Goal: Check status: Check status

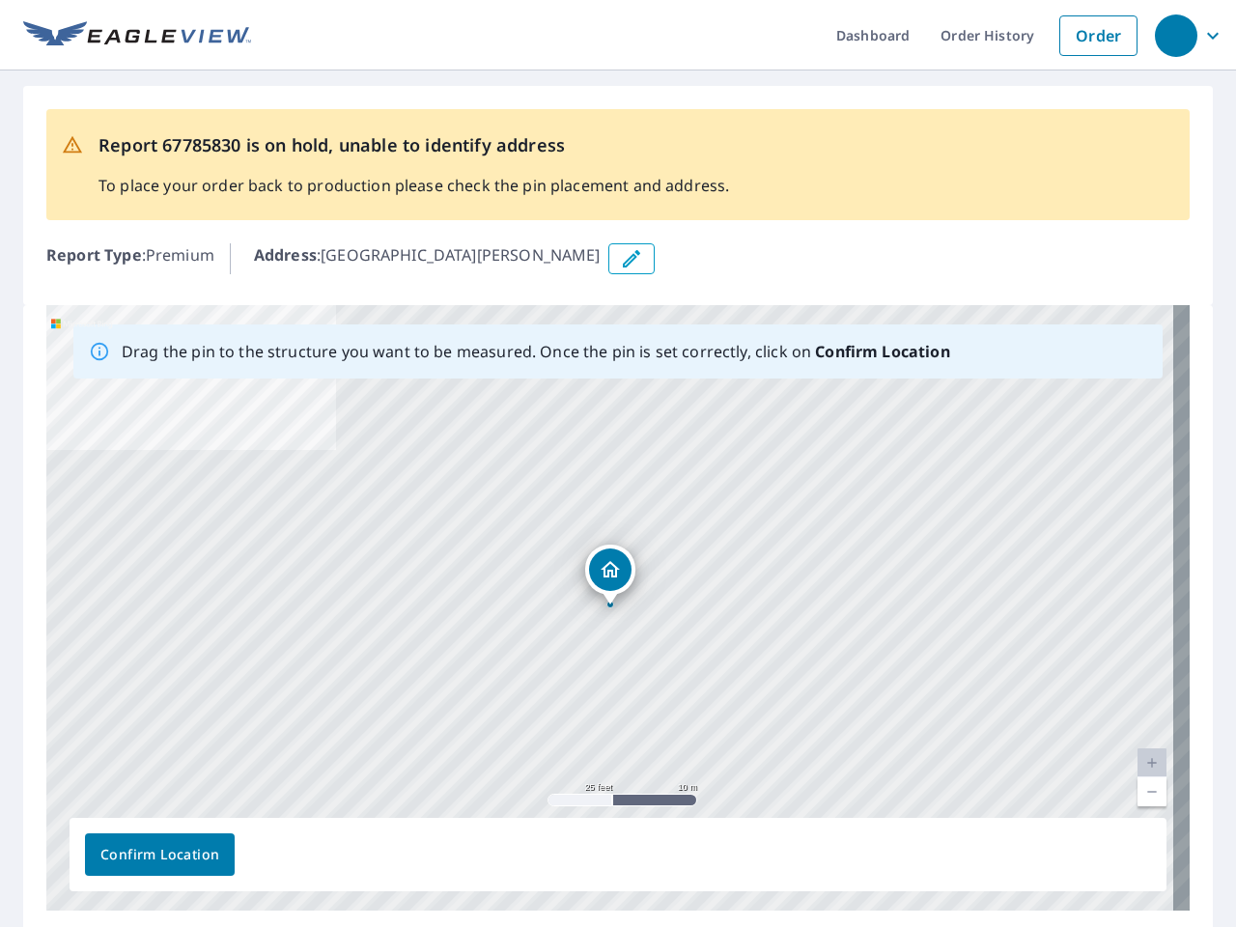
click at [618, 463] on div "[GEOGRAPHIC_DATA][PERSON_NAME]" at bounding box center [617, 607] width 1143 height 605
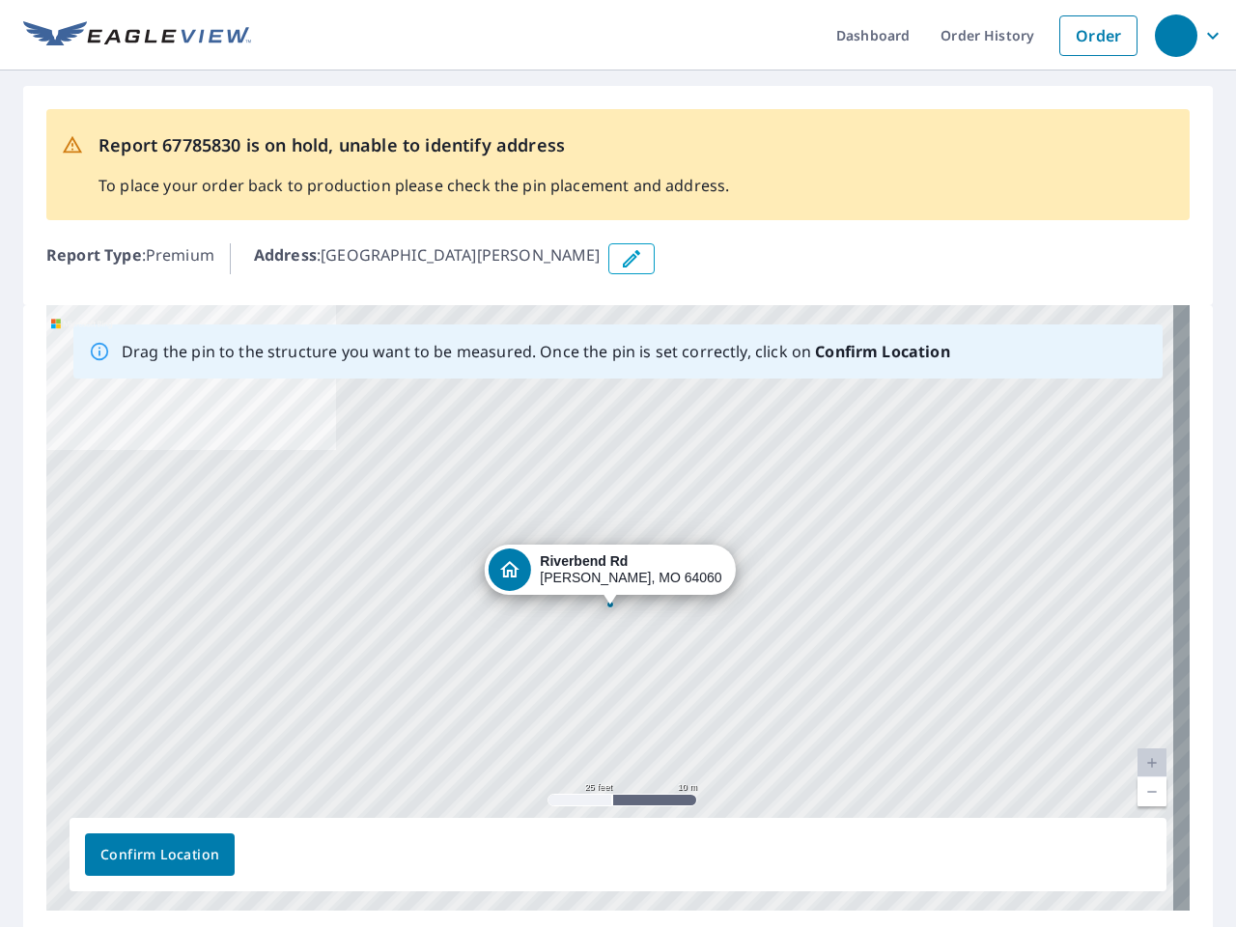
click at [1175, 35] on div "button" at bounding box center [1176, 35] width 42 height 42
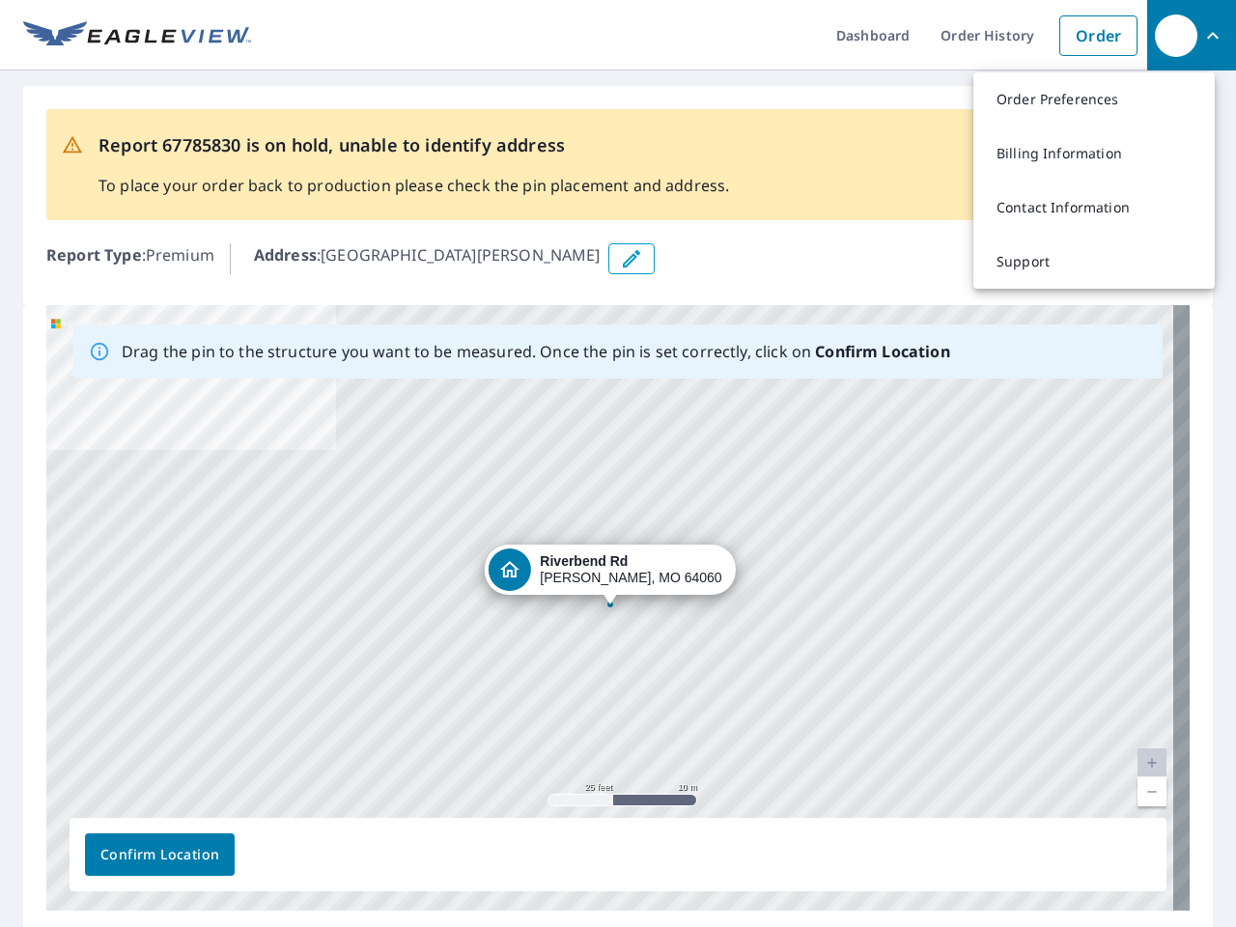
click at [620, 259] on icon "button" at bounding box center [631, 258] width 23 height 23
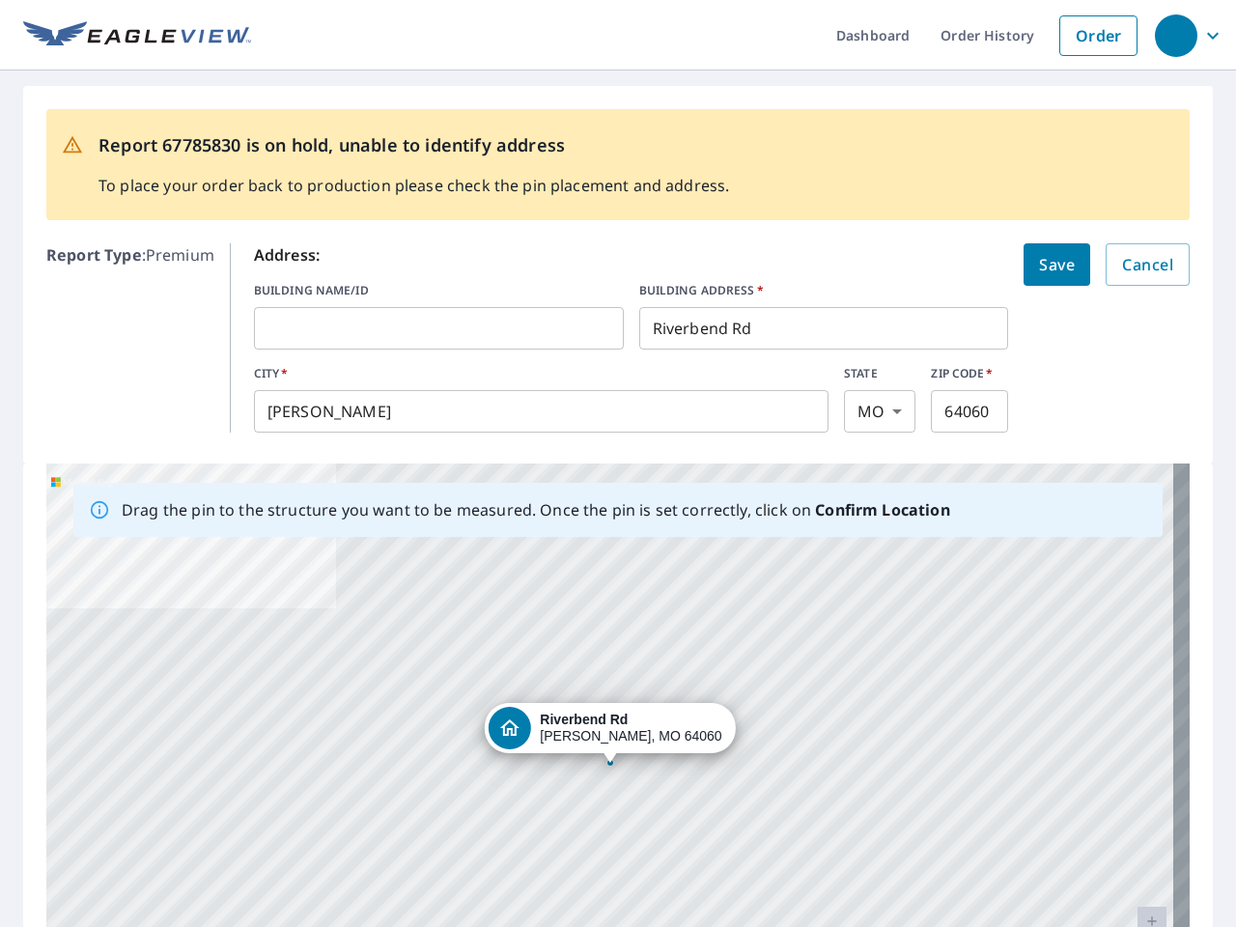
click at [609, 607] on div "[GEOGRAPHIC_DATA][PERSON_NAME]" at bounding box center [617, 765] width 1143 height 605
click at [1136, 763] on div "[GEOGRAPHIC_DATA][PERSON_NAME]" at bounding box center [617, 765] width 1143 height 605
click at [1136, 792] on div "[GEOGRAPHIC_DATA][PERSON_NAME]" at bounding box center [617, 765] width 1143 height 605
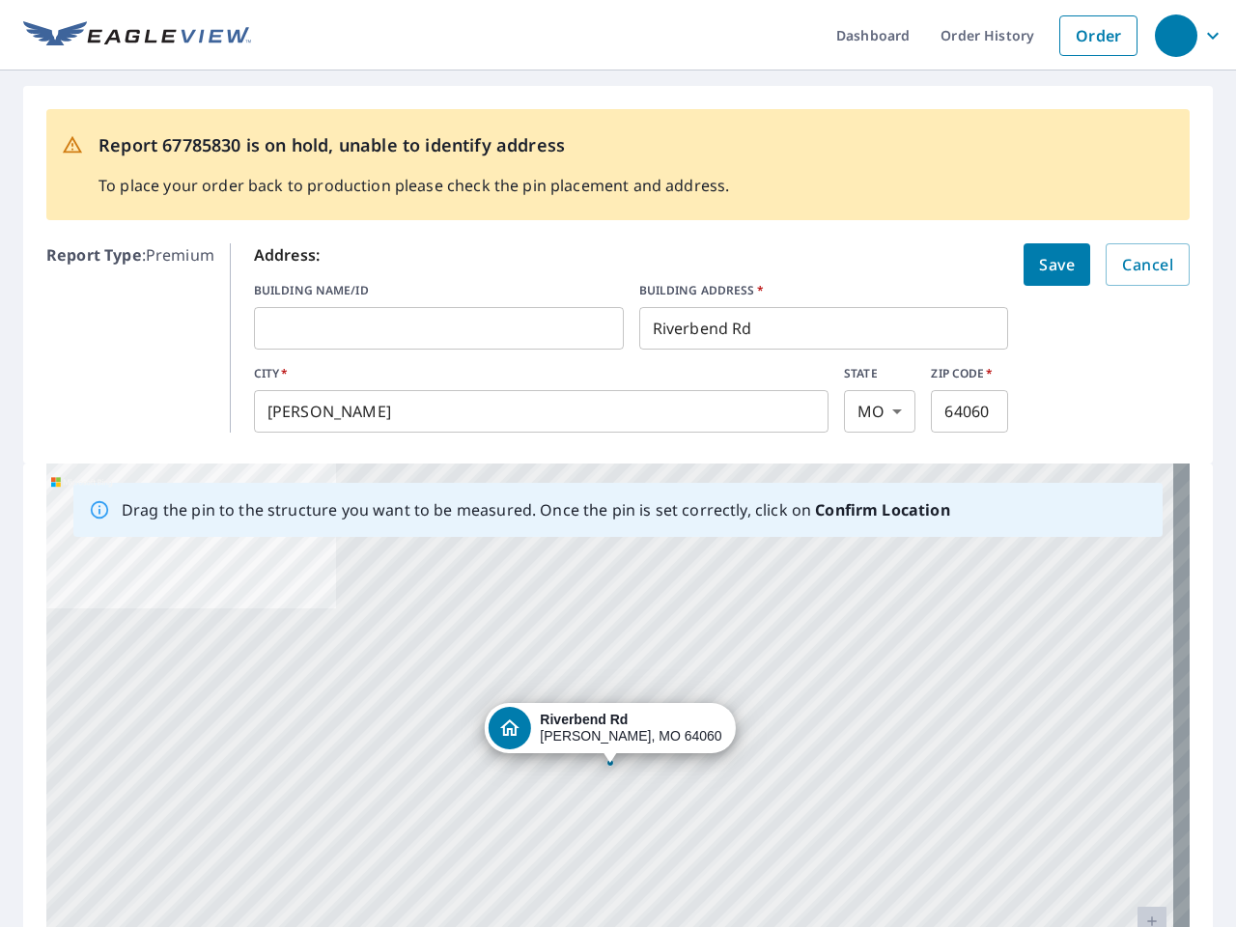
click at [159, 855] on div "[GEOGRAPHIC_DATA][PERSON_NAME]" at bounding box center [617, 765] width 1143 height 605
